Goal: Transaction & Acquisition: Obtain resource

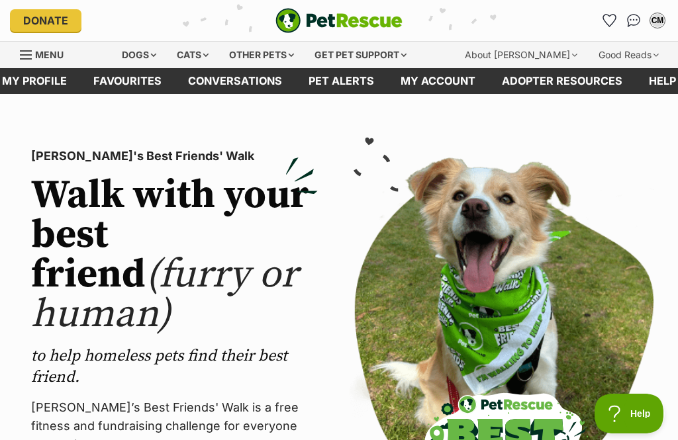
click at [335, 83] on link "Pet alerts" at bounding box center [341, 81] width 92 height 26
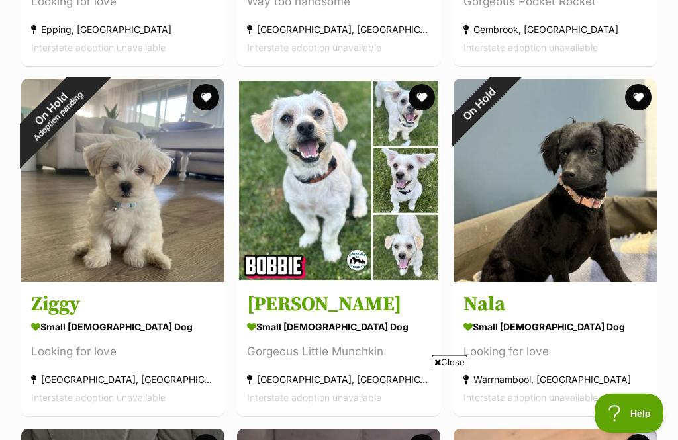
scroll to position [3697, 0]
click at [87, 145] on div "On Hold Adoption pending" at bounding box center [54, 112] width 66 height 66
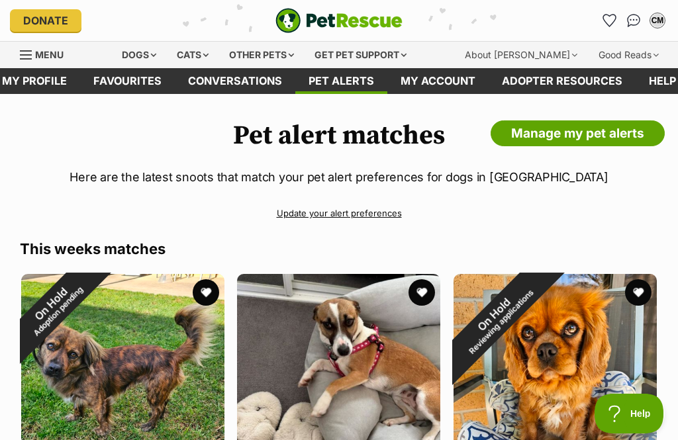
click at [146, 50] on div "Dogs" at bounding box center [139, 55] width 53 height 26
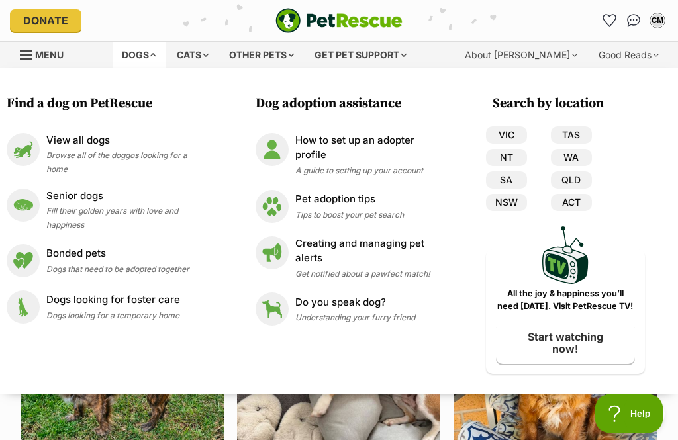
click at [511, 133] on link "VIC" at bounding box center [506, 135] width 41 height 17
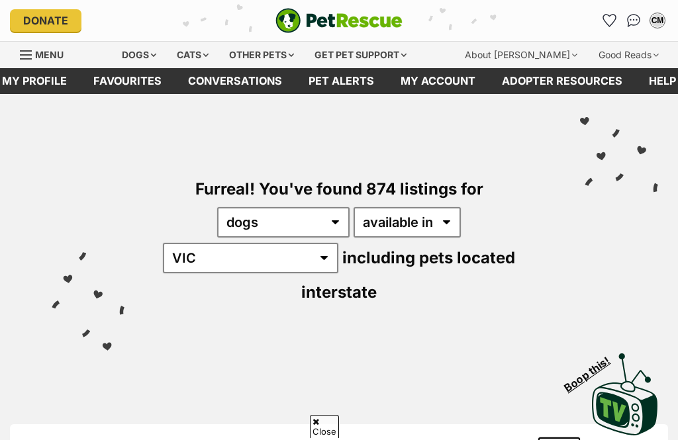
scroll to position [469, 0]
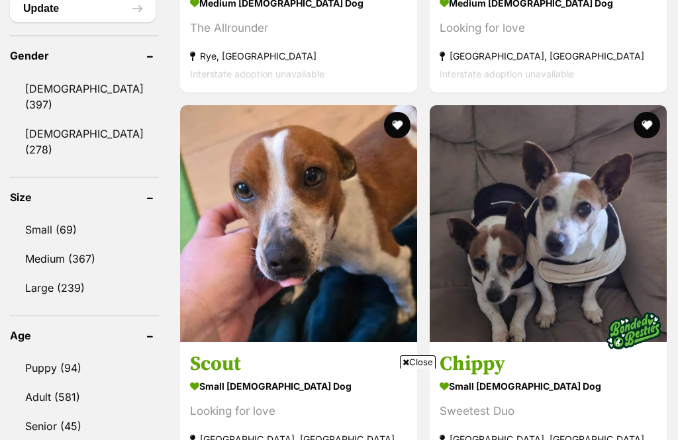
scroll to position [1470, 0]
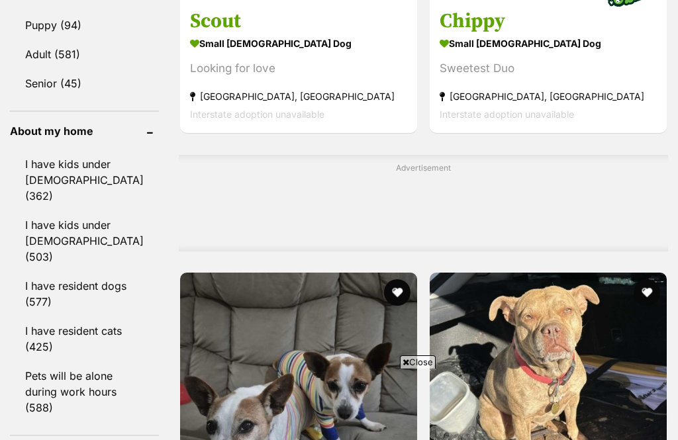
click at [54, 320] on link "I have resident cats (425)" at bounding box center [84, 339] width 149 height 44
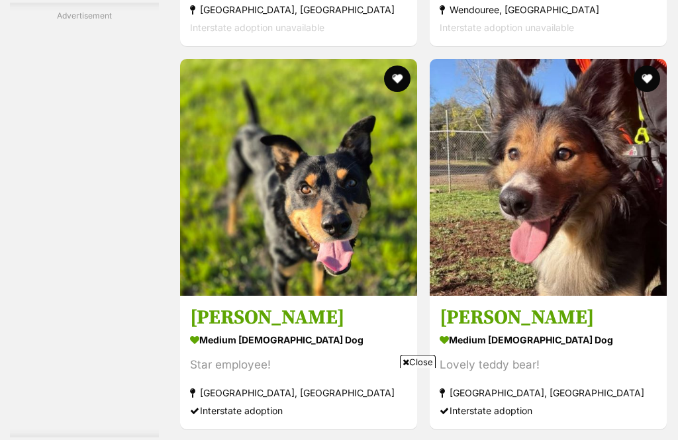
scroll to position [2452, 0]
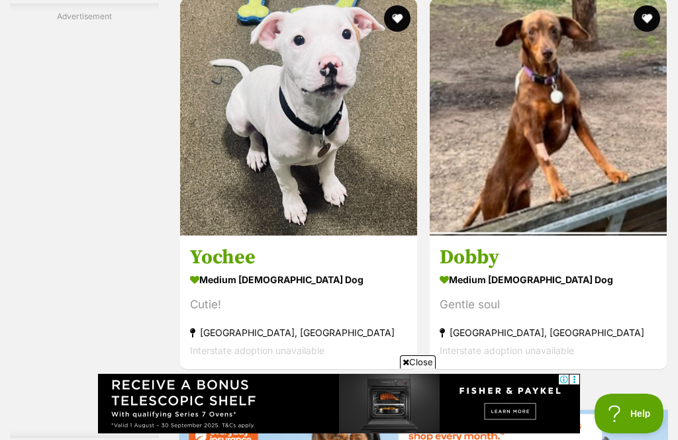
scroll to position [2612, 0]
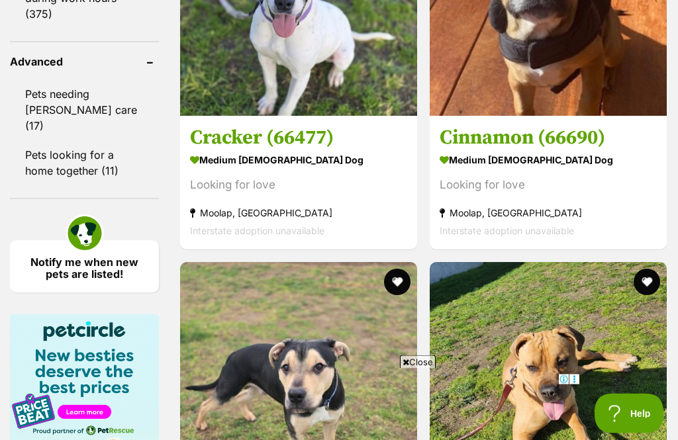
scroll to position [1864, 0]
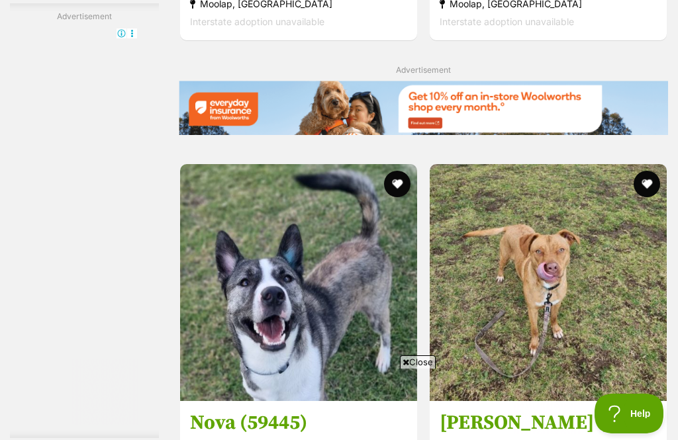
scroll to position [0, 0]
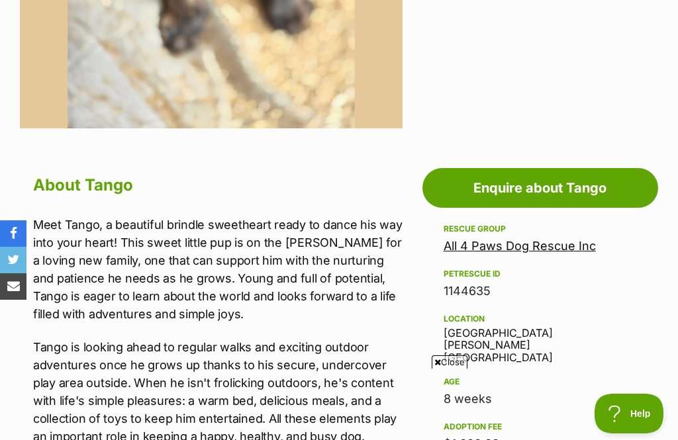
scroll to position [546, 0]
